Goal: Task Accomplishment & Management: Use online tool/utility

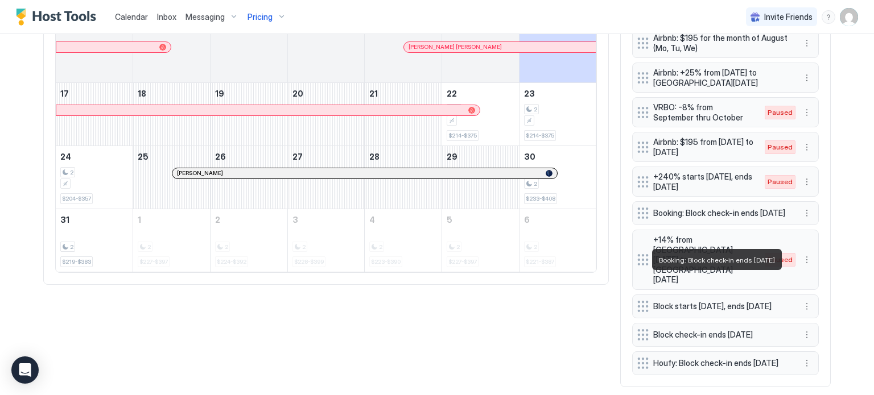
scroll to position [560, 0]
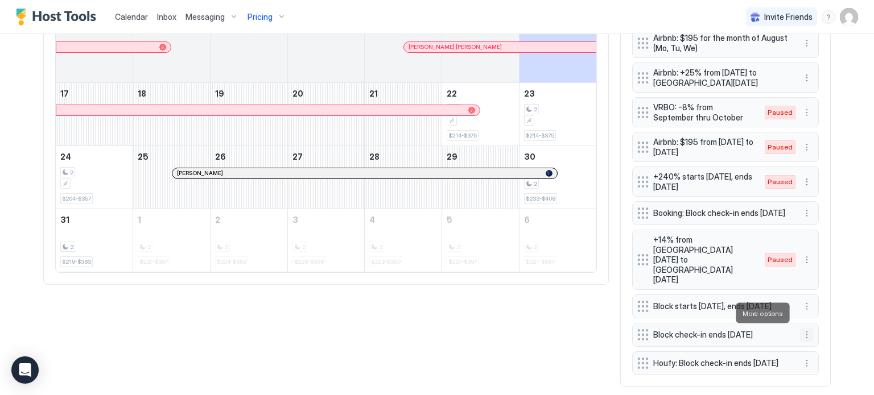
click at [803, 328] on button "More options" at bounding box center [807, 335] width 14 height 14
click at [806, 330] on div "Edit" at bounding box center [813, 329] width 25 height 9
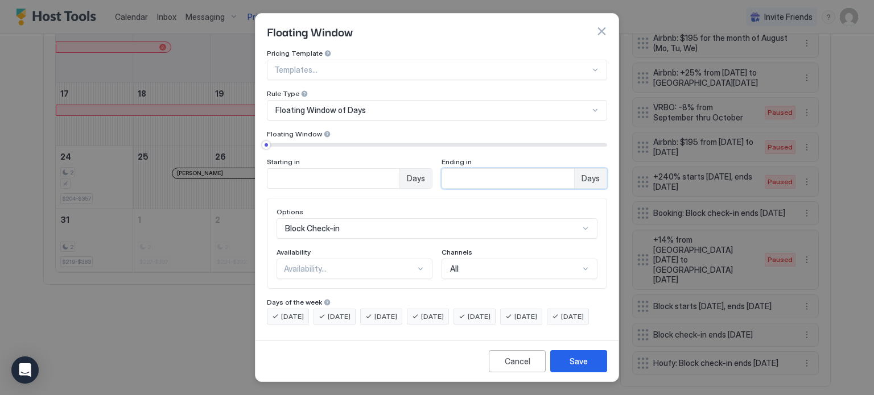
click at [399, 169] on input "*" at bounding box center [333, 178] width 132 height 19
click at [399, 172] on input "*" at bounding box center [333, 178] width 132 height 19
type input "*"
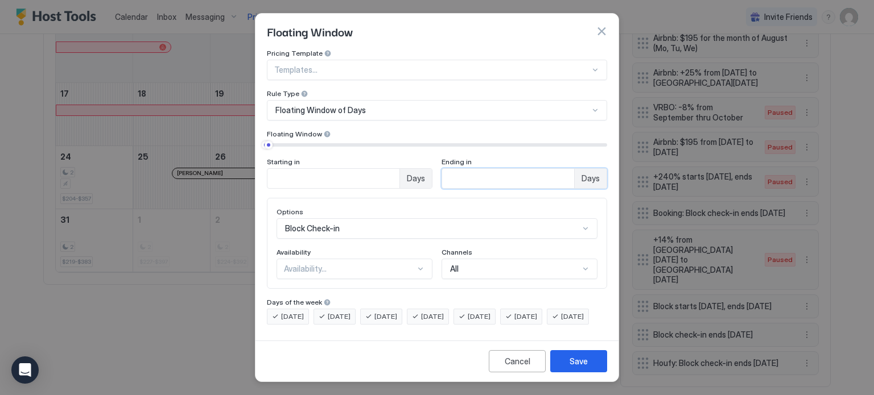
click at [399, 172] on input "*" at bounding box center [333, 178] width 132 height 19
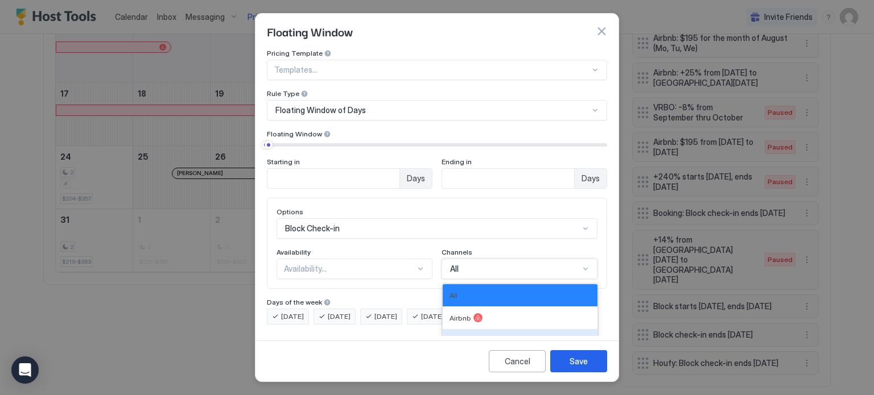
scroll to position [76, 0]
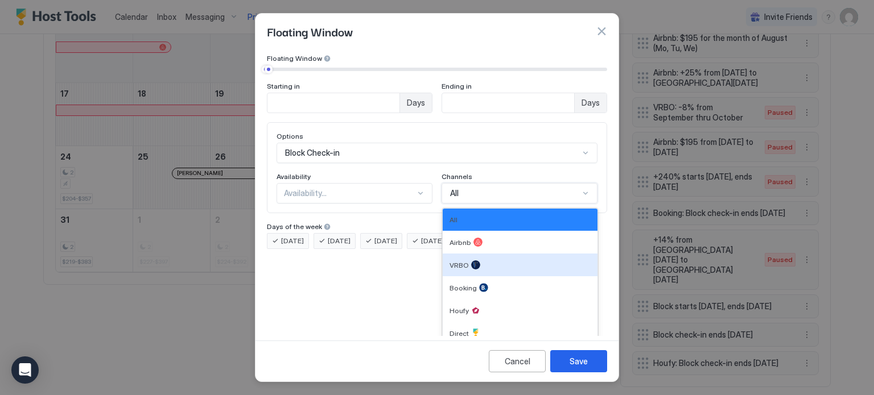
click at [534, 204] on div "6 results available. Use Up and Down to choose options, press Enter to select t…" at bounding box center [520, 193] width 156 height 20
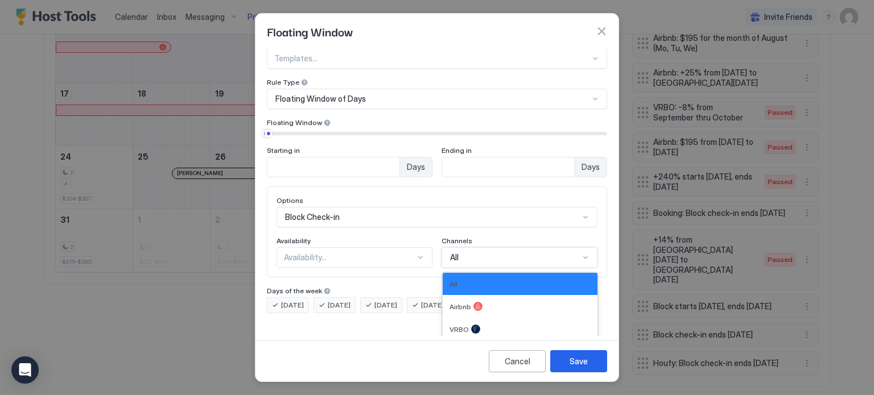
click at [394, 172] on div "Pricing Template Templates... Rule Type Floating Window of Days Floating Window…" at bounding box center [437, 176] width 340 height 276
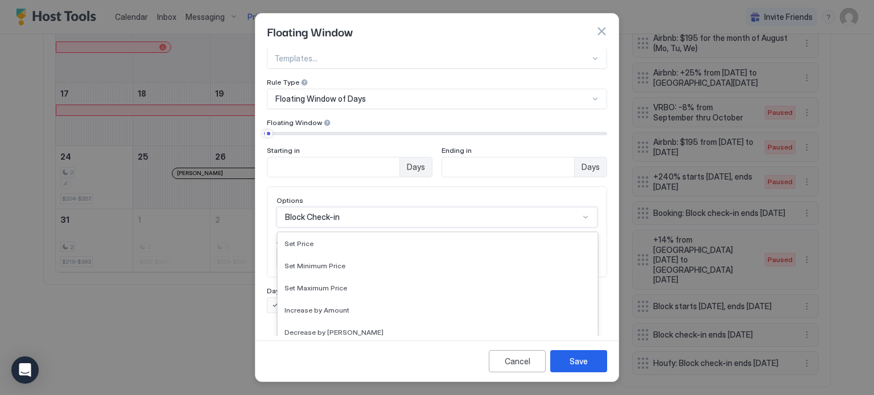
scroll to position [191, 0]
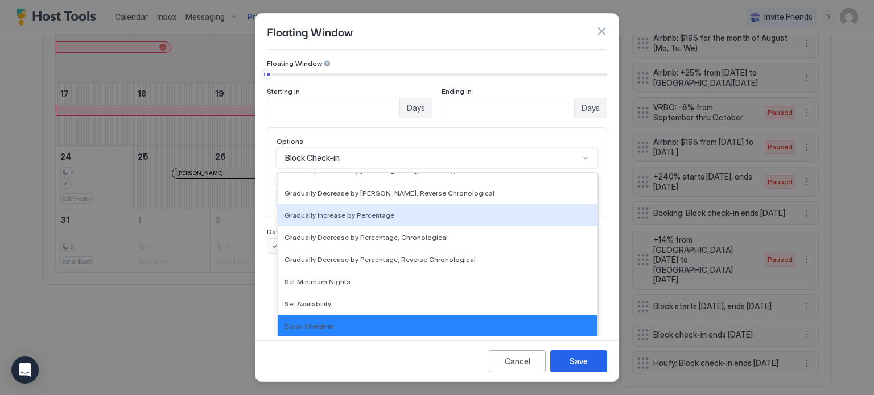
click at [348, 168] on div "17 results available. Use Up and Down to choose options, press Enter to select …" at bounding box center [437, 158] width 321 height 20
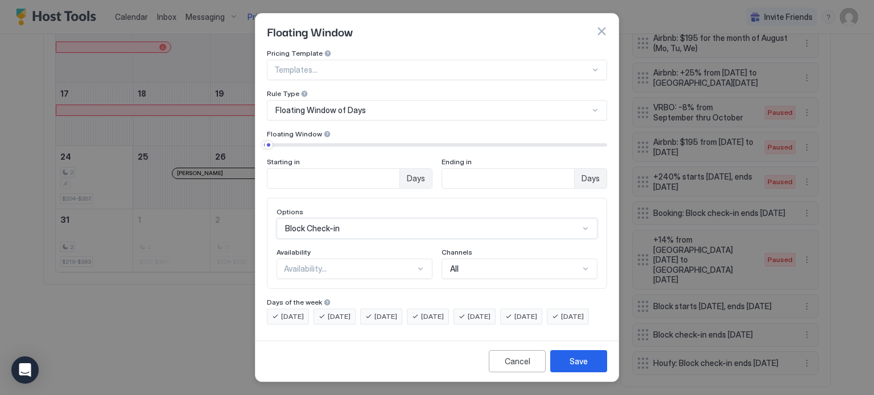
scroll to position [11, 0]
click at [346, 154] on div "Pricing Template Templates... Rule Type Floating Window of Days Floating Window…" at bounding box center [437, 187] width 340 height 276
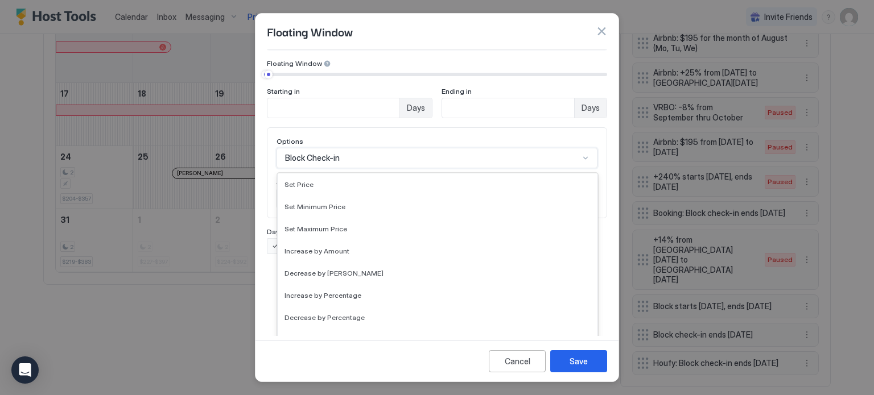
scroll to position [191, 0]
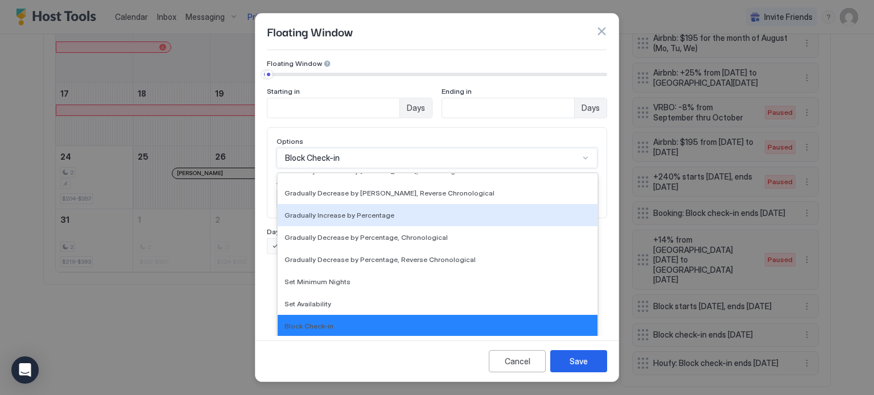
click at [319, 168] on div "17 results available. Use Up and Down to choose options, press Enter to select …" at bounding box center [437, 158] width 321 height 20
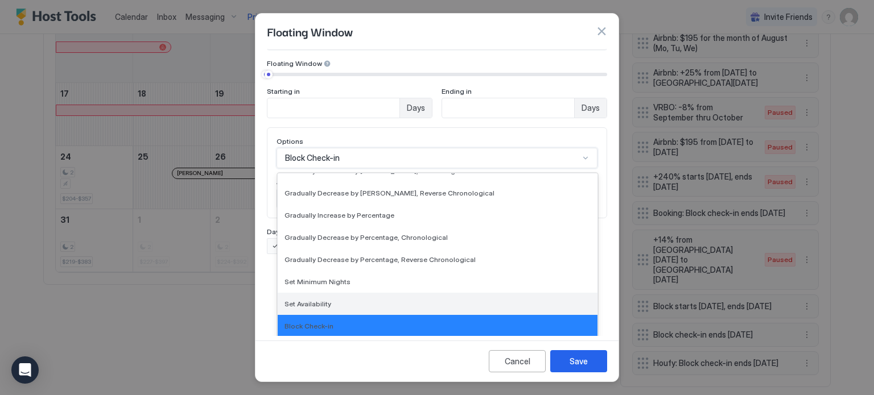
click at [319, 300] on span "Set Availability" at bounding box center [307, 304] width 47 height 9
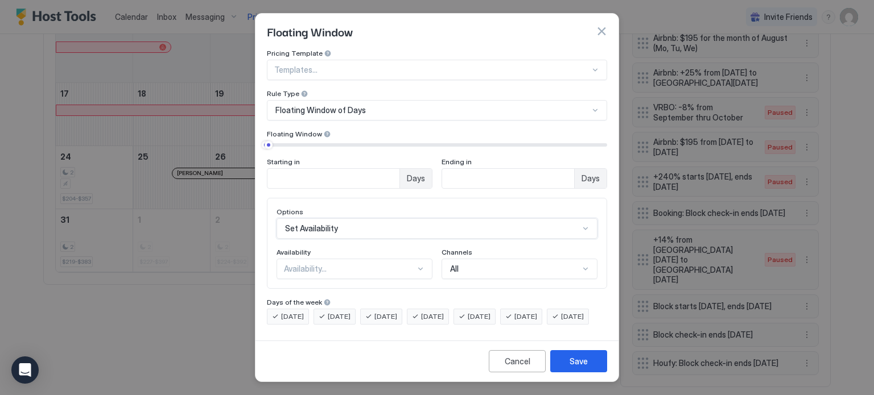
scroll to position [11, 0]
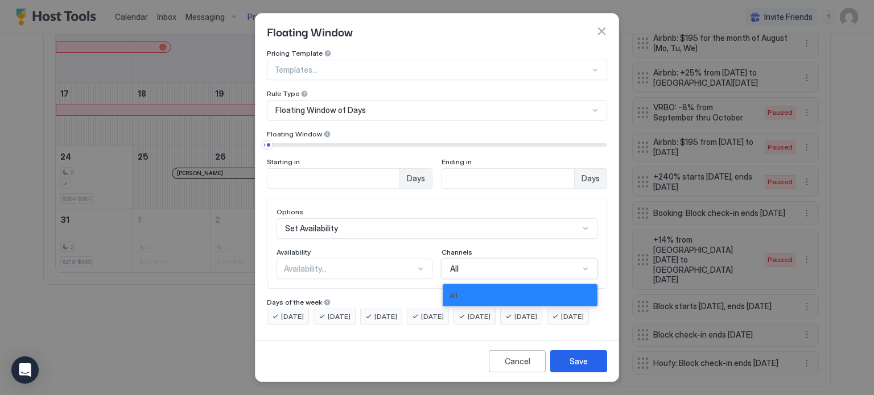
click at [454, 264] on span "All" at bounding box center [454, 269] width 9 height 10
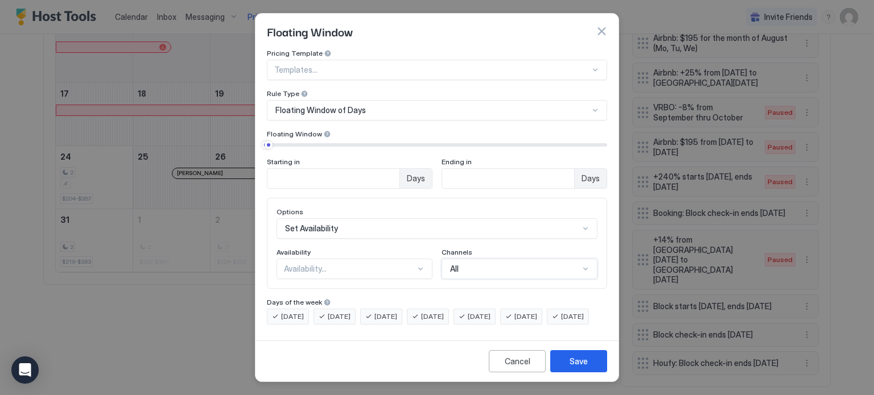
click at [454, 264] on span "All" at bounding box center [454, 269] width 9 height 10
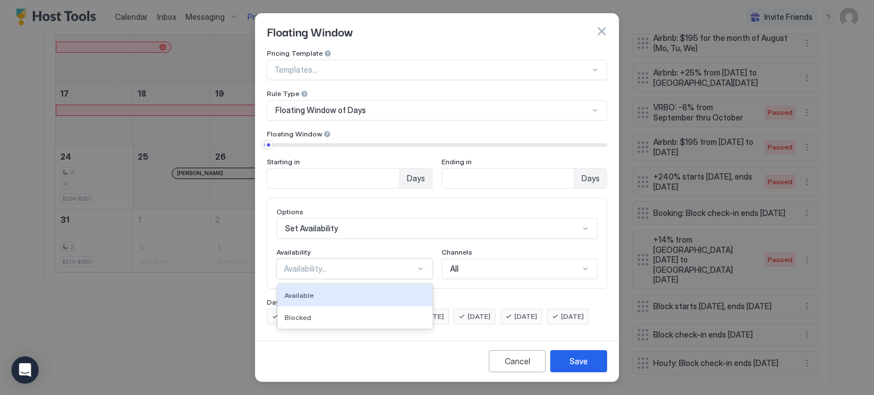
click at [398, 264] on div "Availability..." at bounding box center [349, 269] width 131 height 10
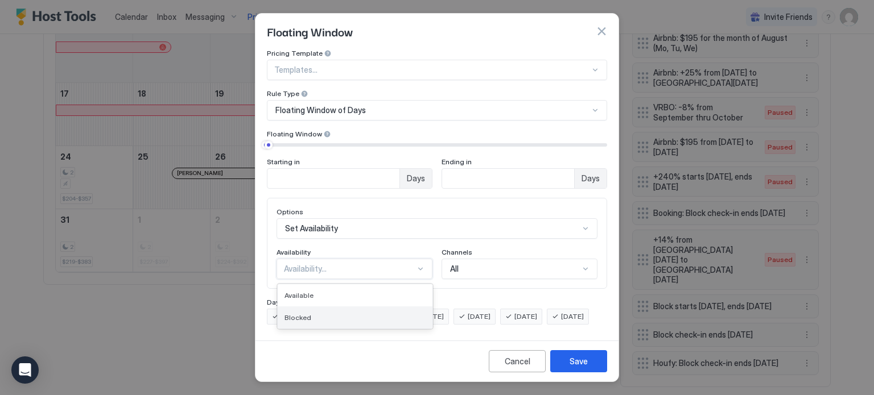
click at [356, 307] on div "Blocked" at bounding box center [355, 318] width 155 height 22
click at [587, 364] on div "Save" at bounding box center [579, 362] width 18 height 12
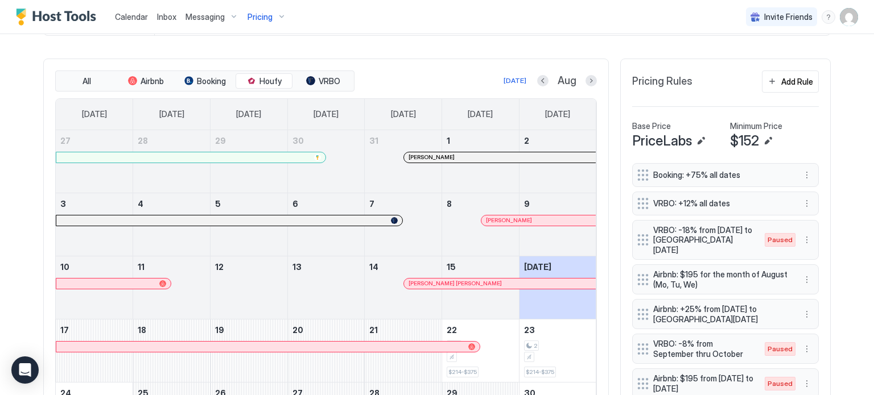
scroll to position [321, 0]
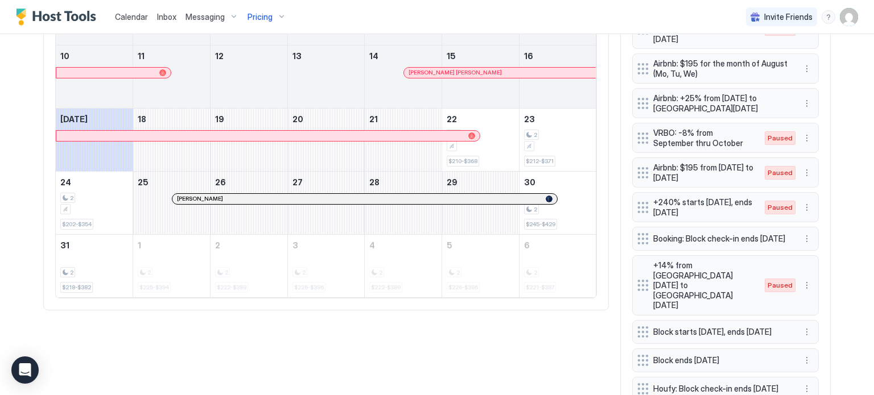
scroll to position [537, 0]
